Goal: Information Seeking & Learning: Learn about a topic

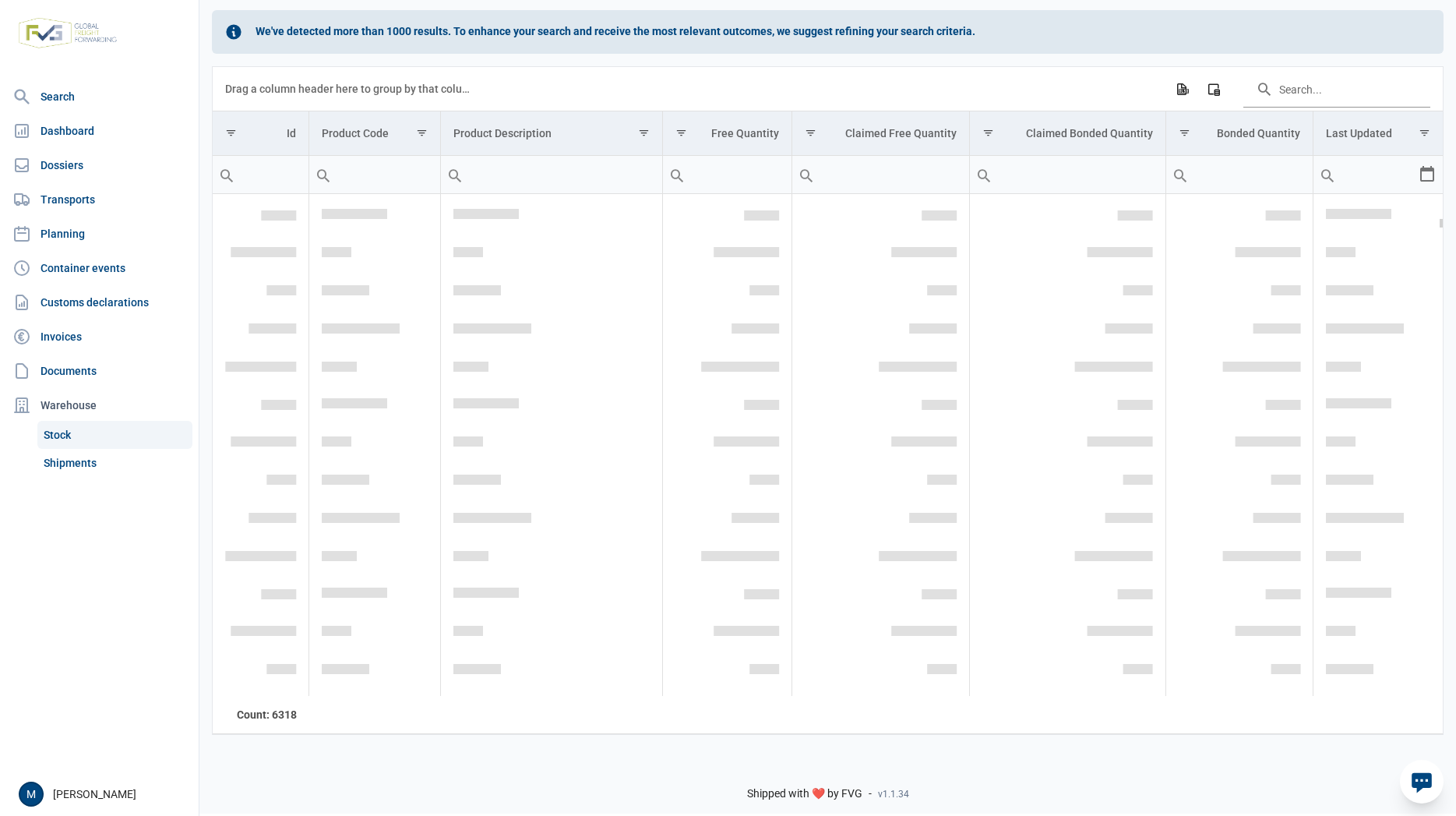
scroll to position [11456, 0]
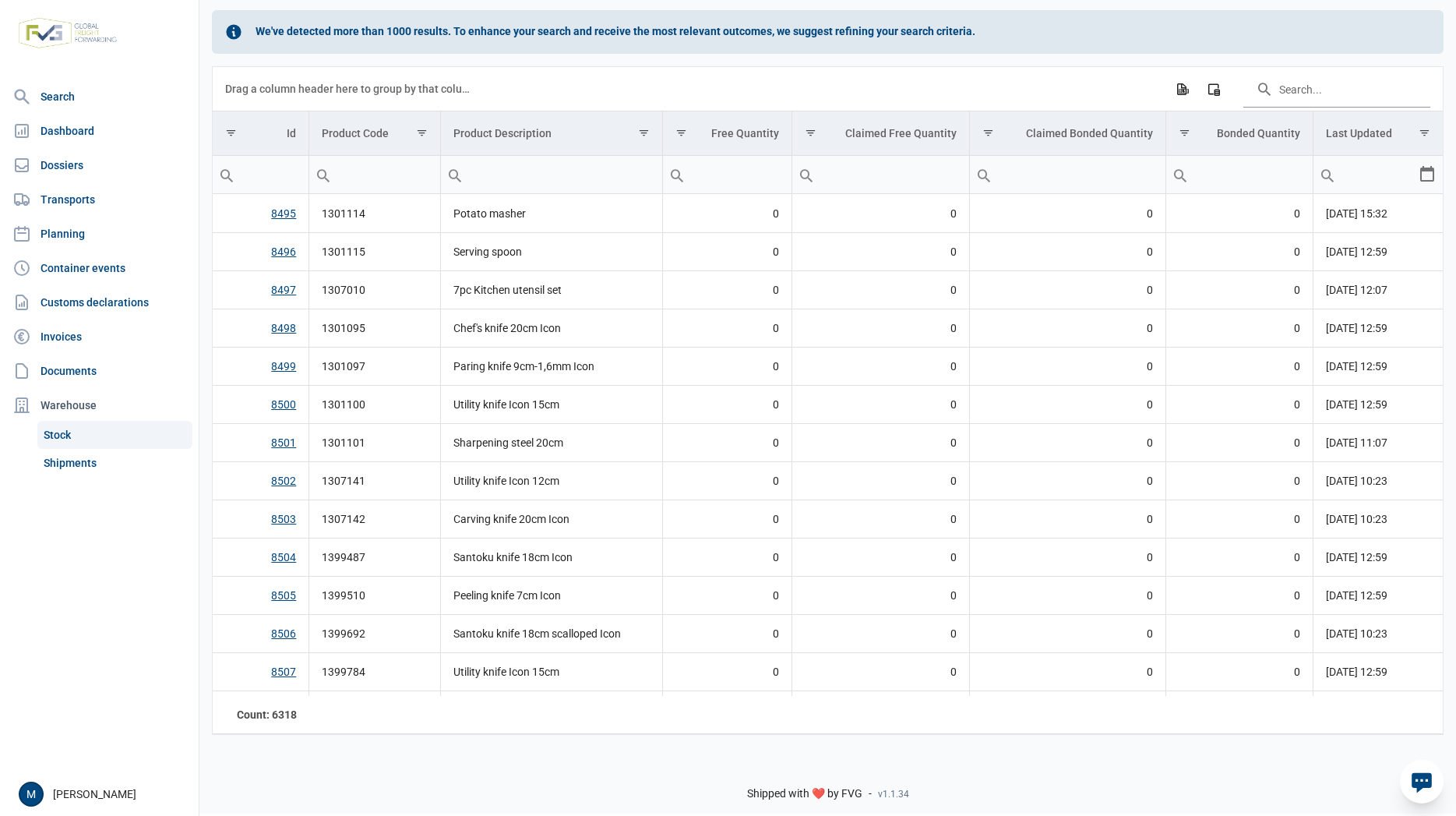
click at [1417, 791] on icon at bounding box center [1422, 783] width 20 height 20
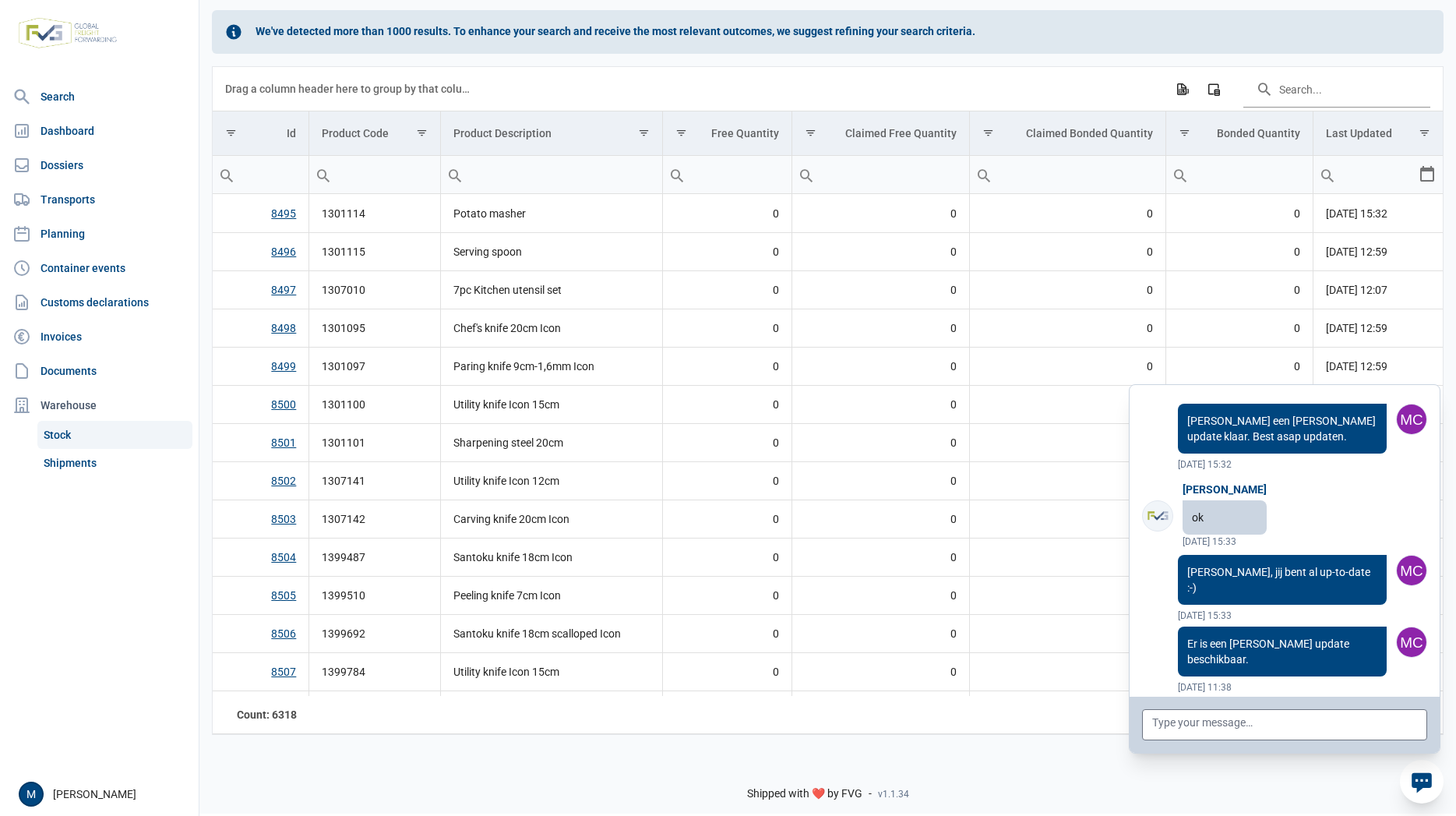
scroll to position [240, 0]
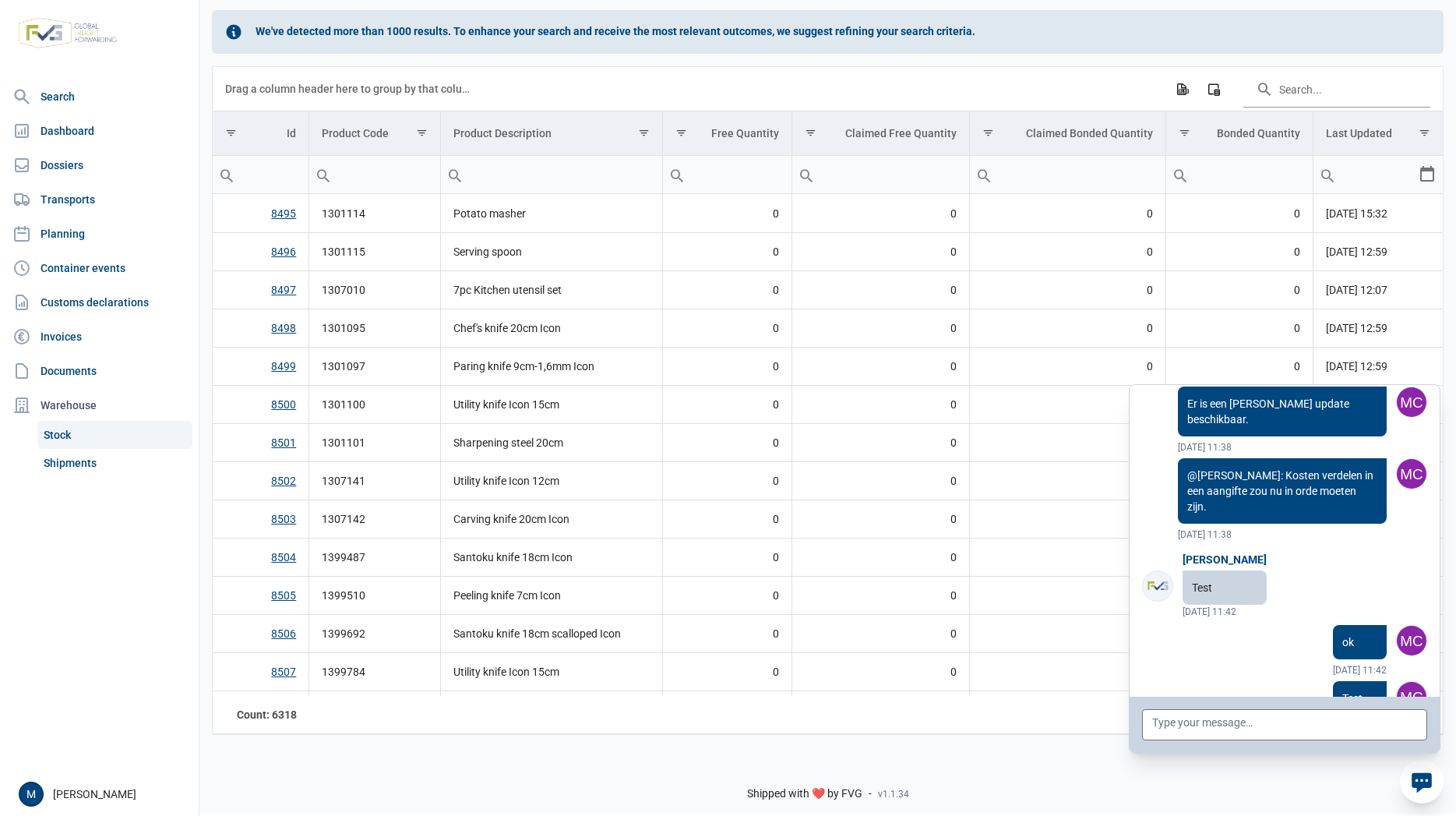
click at [1419, 791] on icon at bounding box center [1422, 783] width 20 height 20
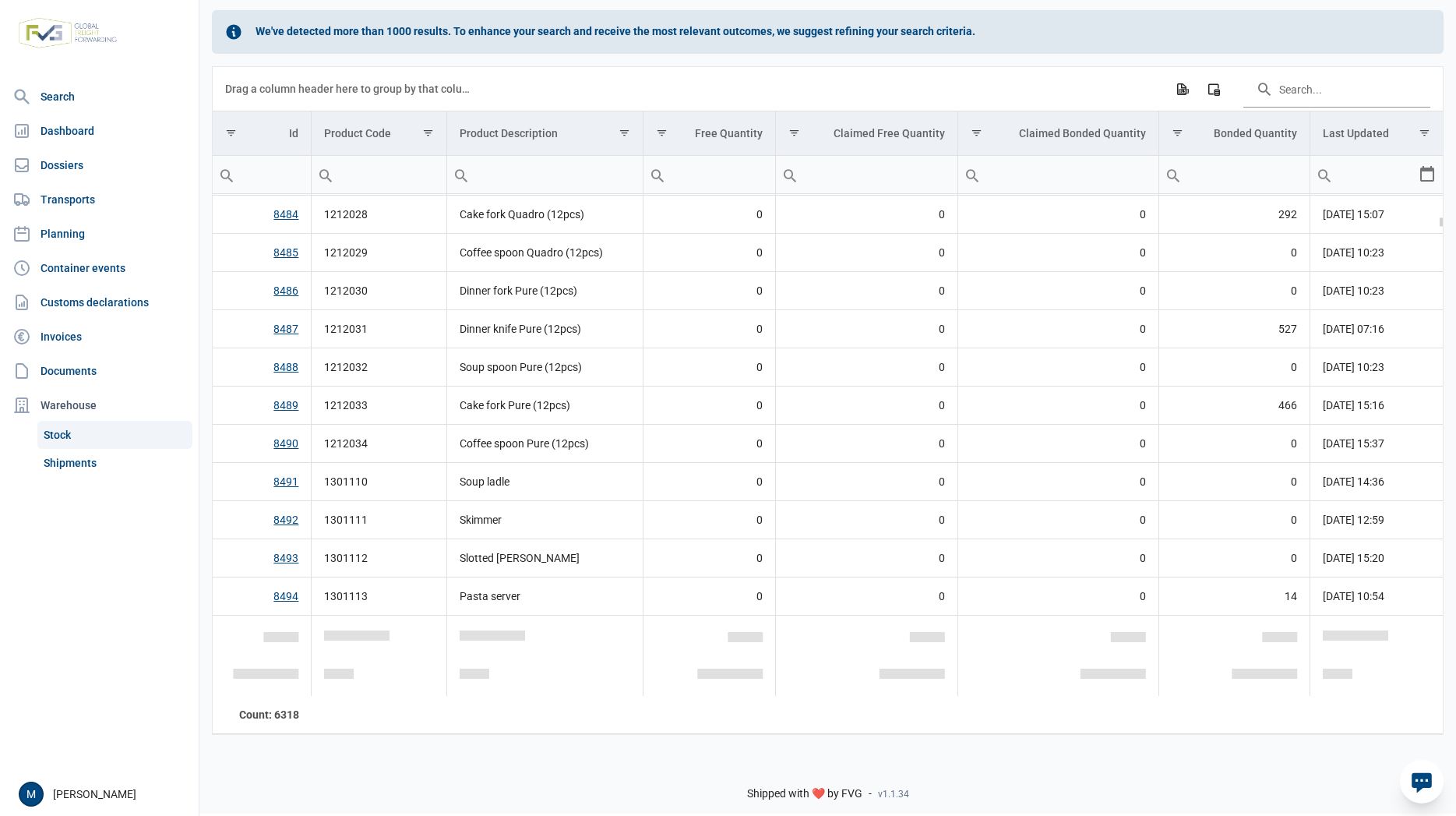
scroll to position [10755, 0]
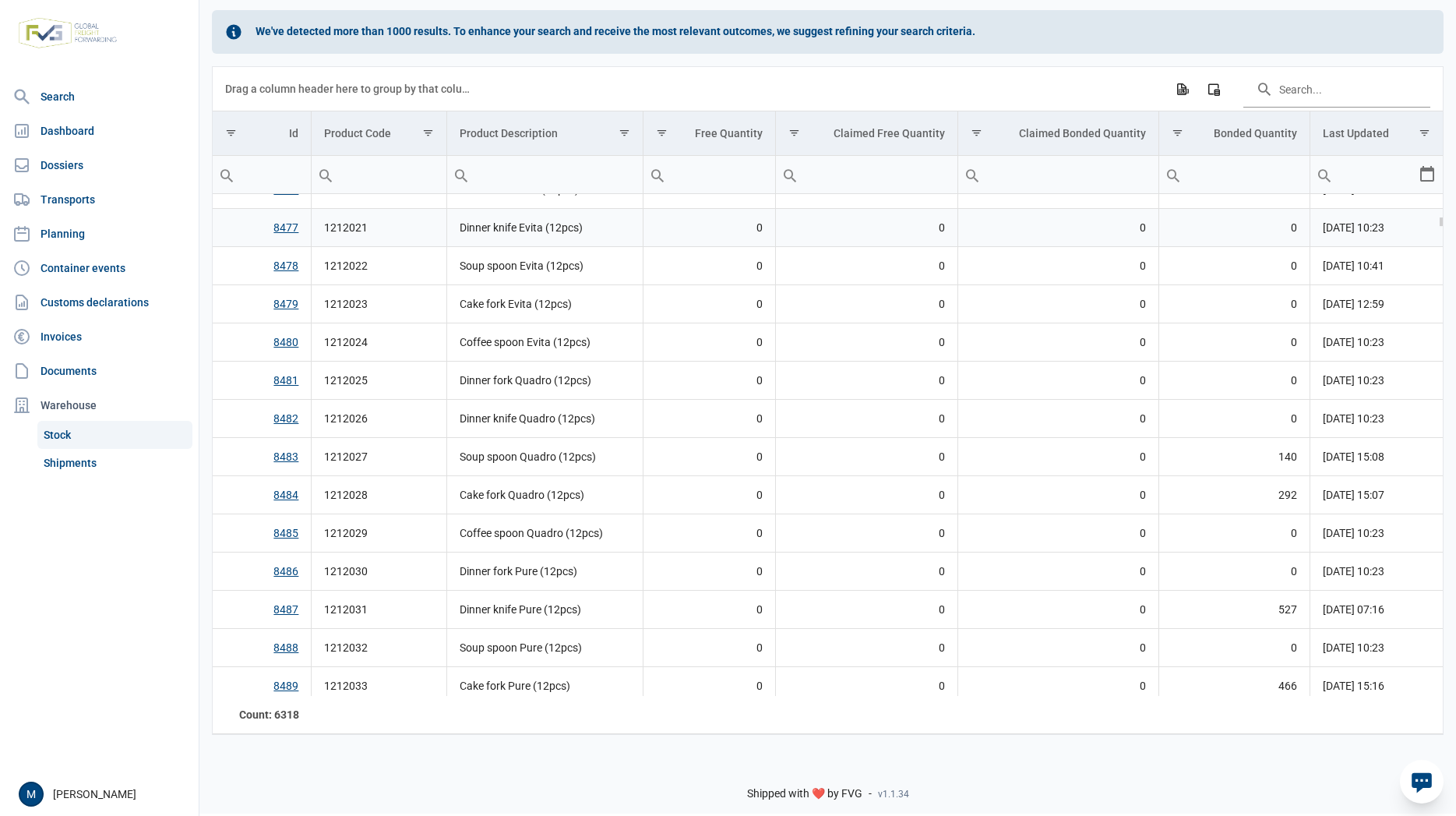
click at [282, 228] on link "8477" at bounding box center [286, 227] width 25 height 13
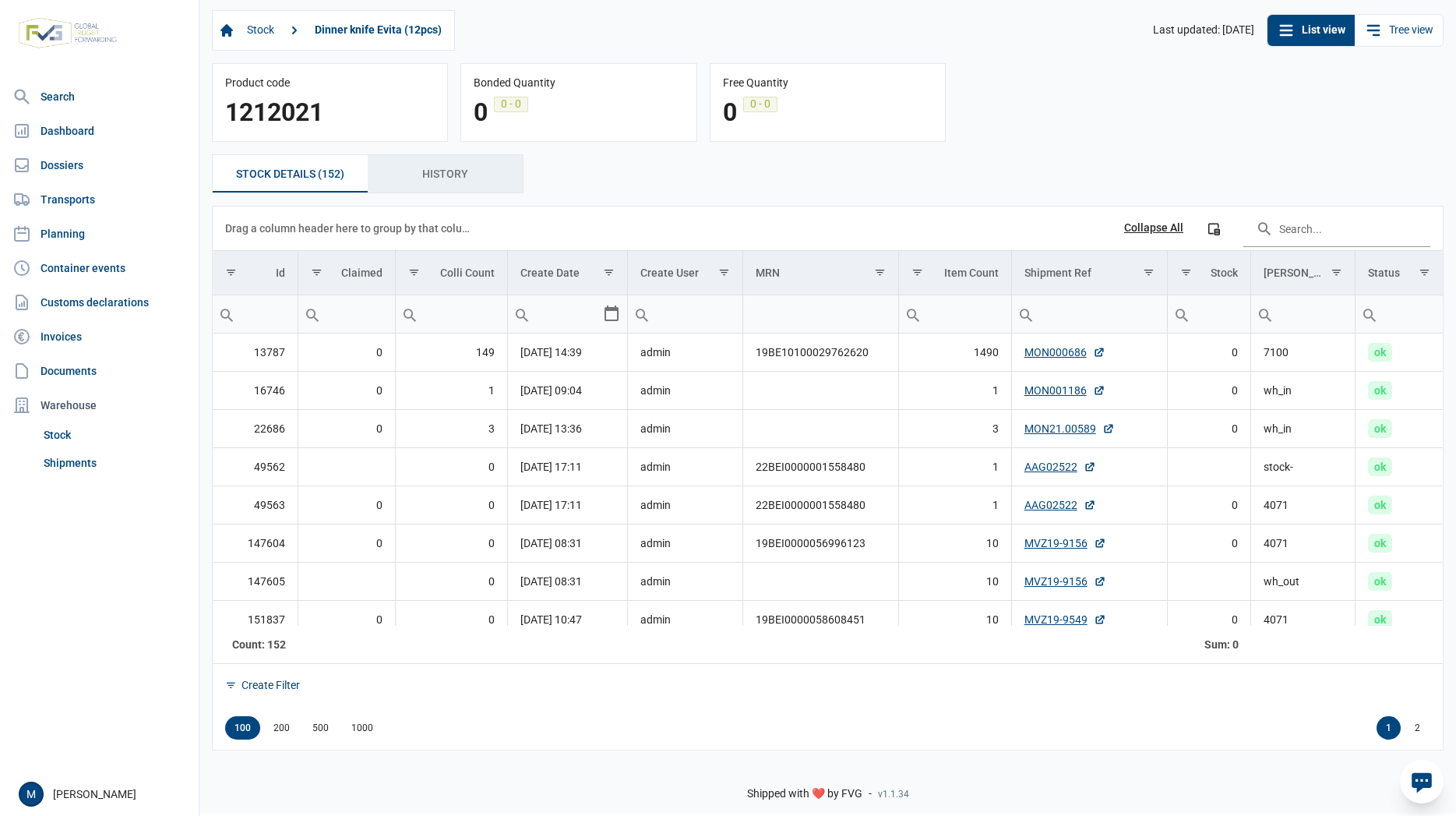
click at [461, 174] on span "History History" at bounding box center [445, 174] width 46 height 19
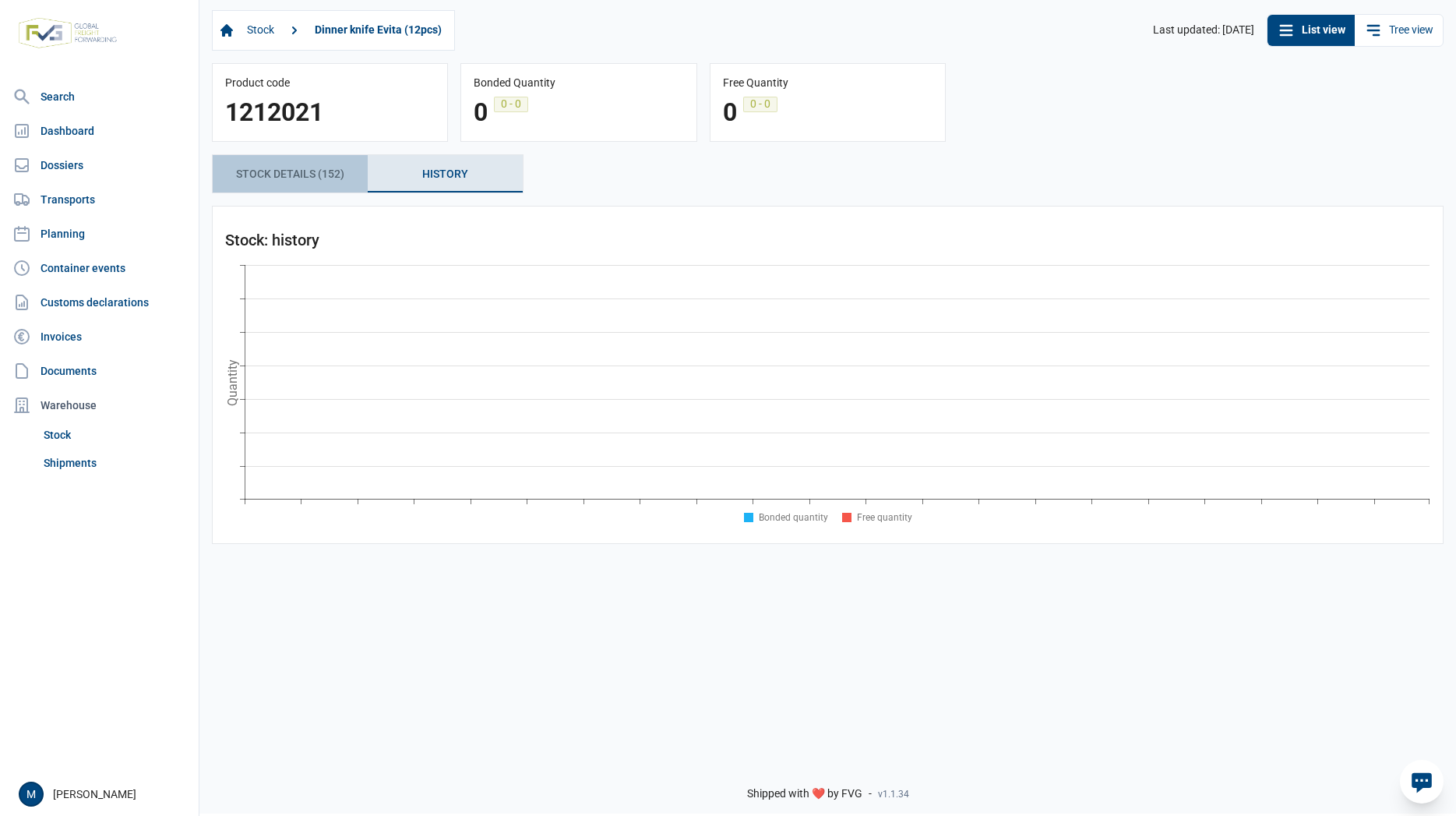
click at [303, 178] on span "stock details (152) stock details (152)" at bounding box center [291, 174] width 109 height 19
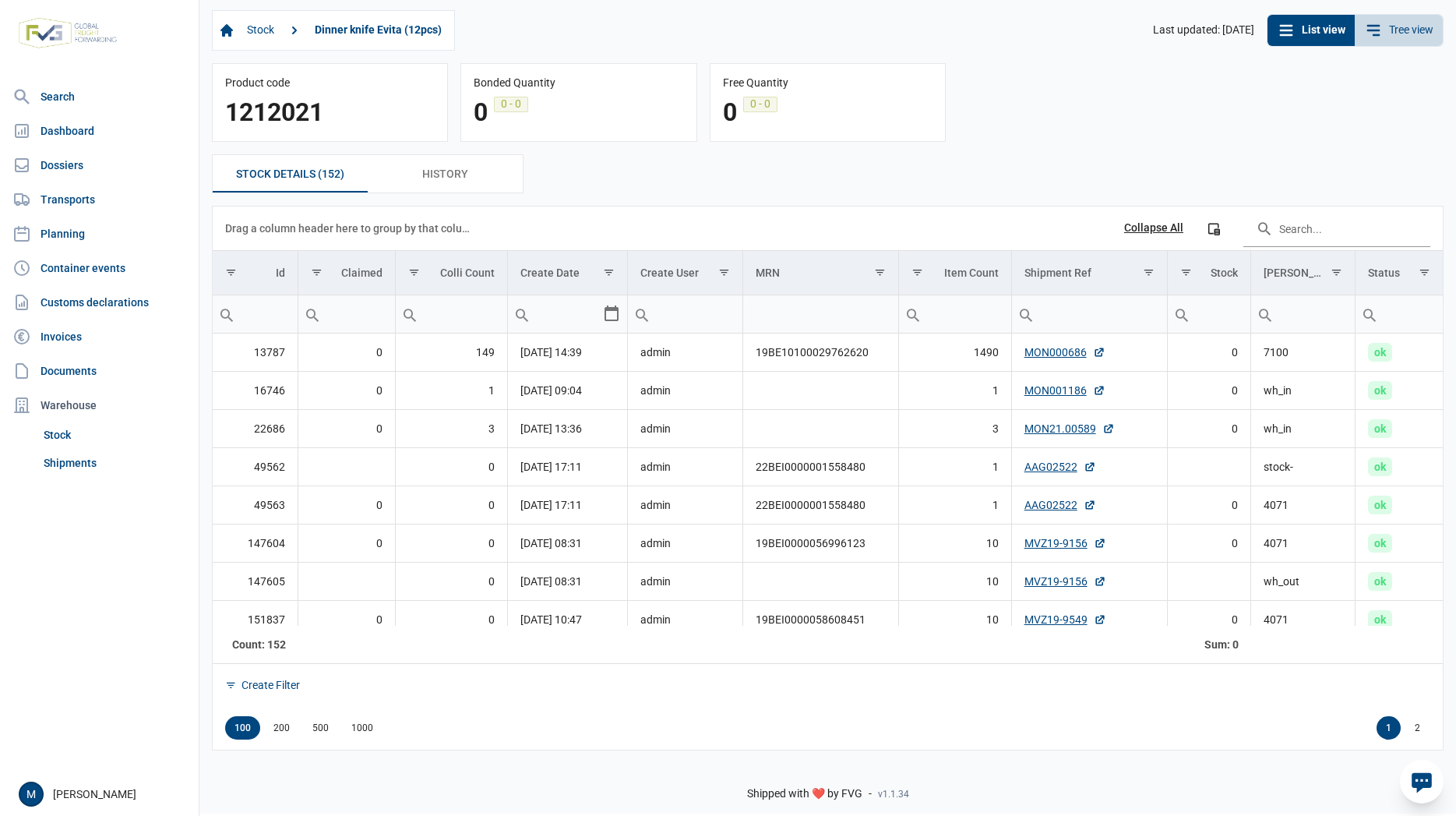
click at [1400, 39] on link "Tree view" at bounding box center [1398, 30] width 88 height 31
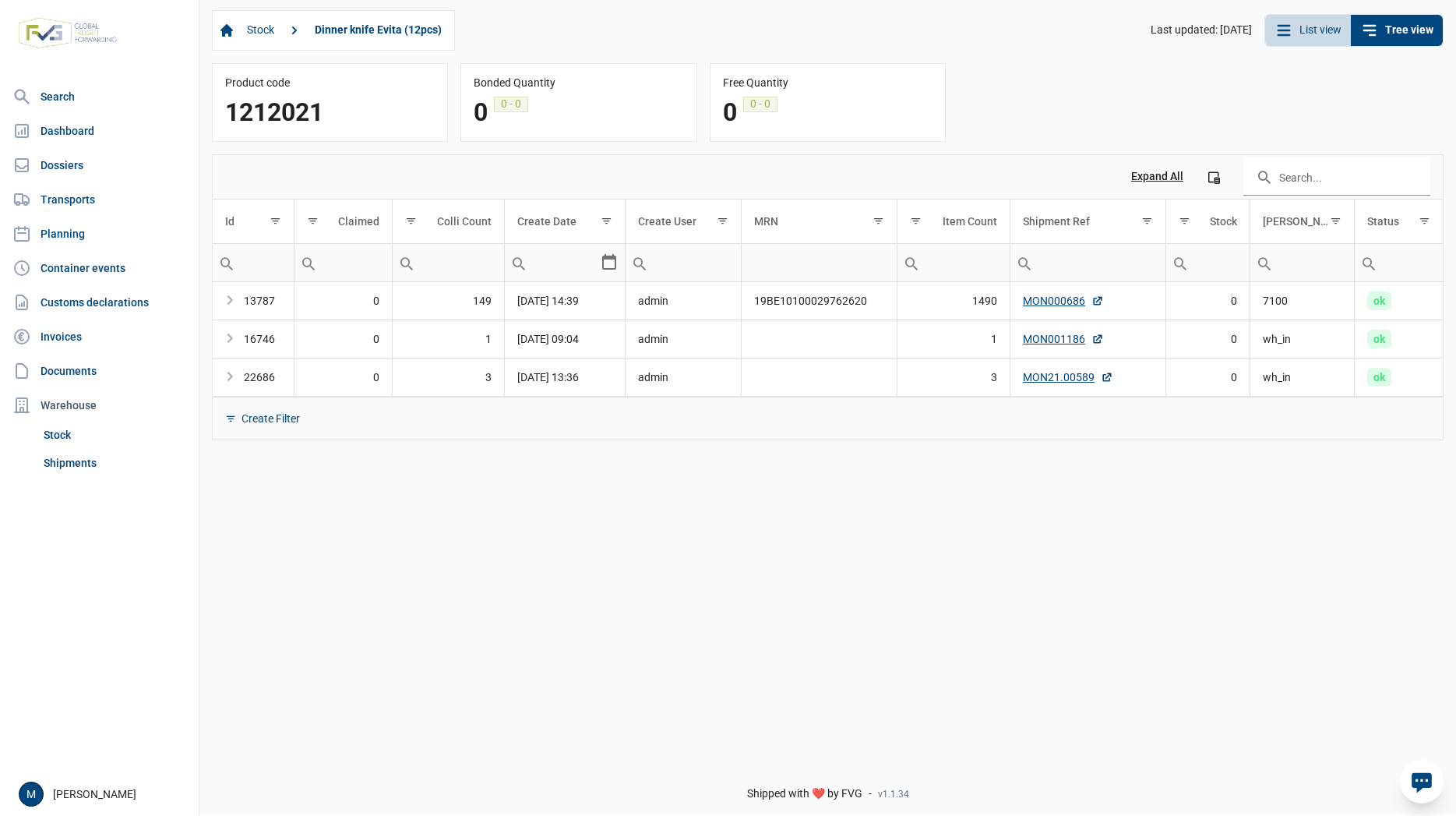
click at [1315, 31] on link "List view" at bounding box center [1308, 30] width 86 height 31
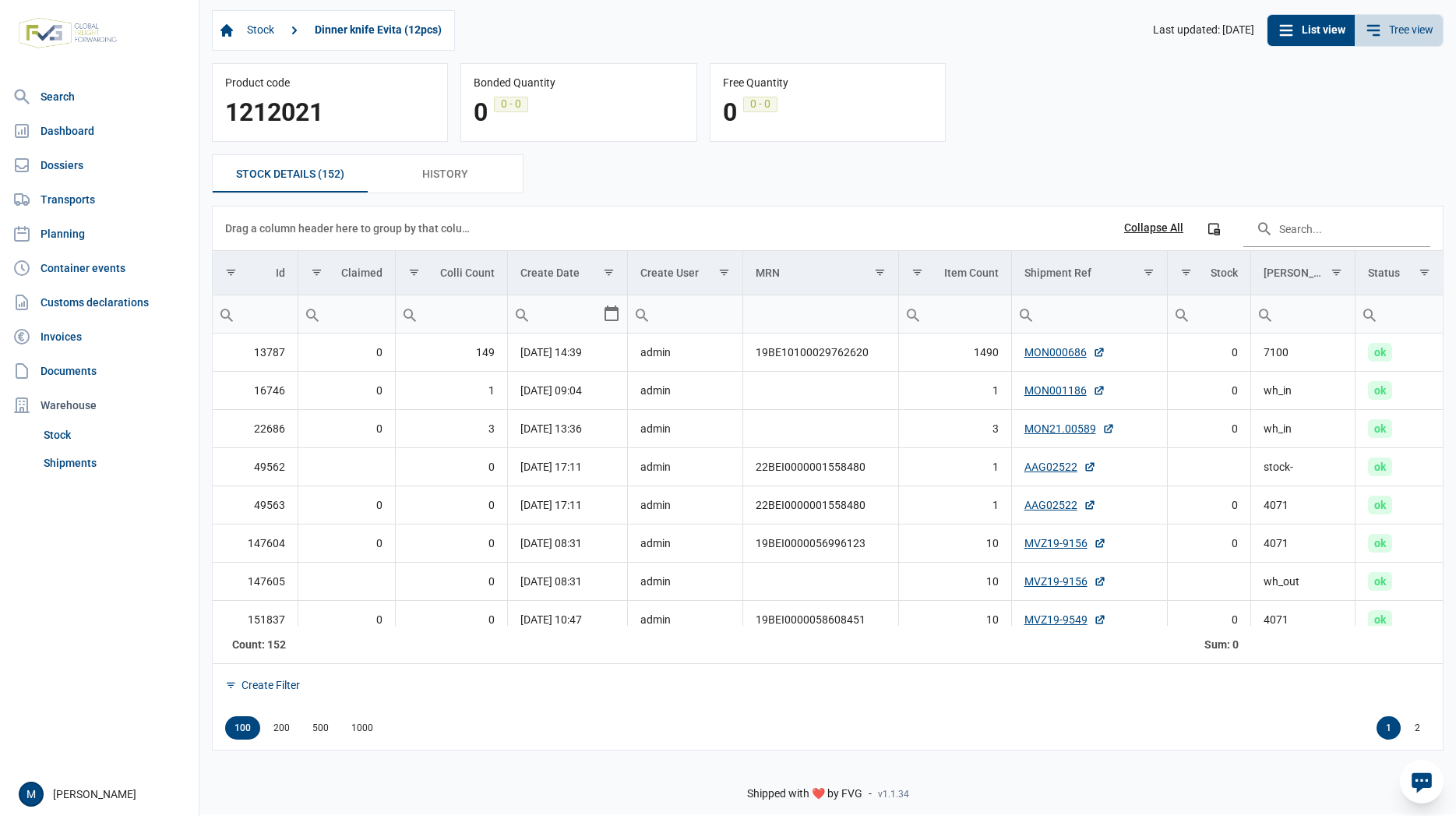
click at [1396, 35] on link "Tree view" at bounding box center [1398, 30] width 88 height 31
